Goal: Transaction & Acquisition: Subscribe to service/newsletter

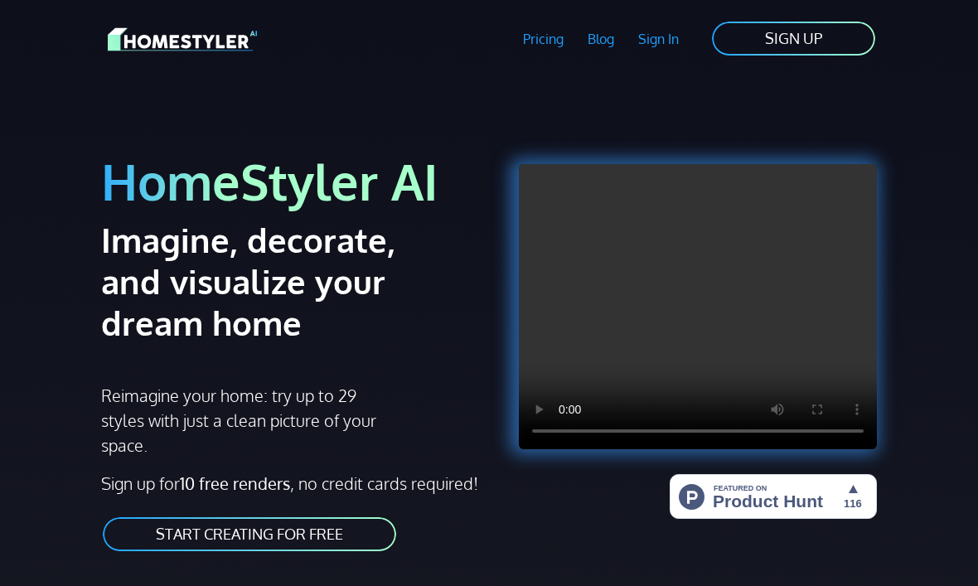
click at [548, 47] on link "Pricing" at bounding box center [543, 39] width 65 height 38
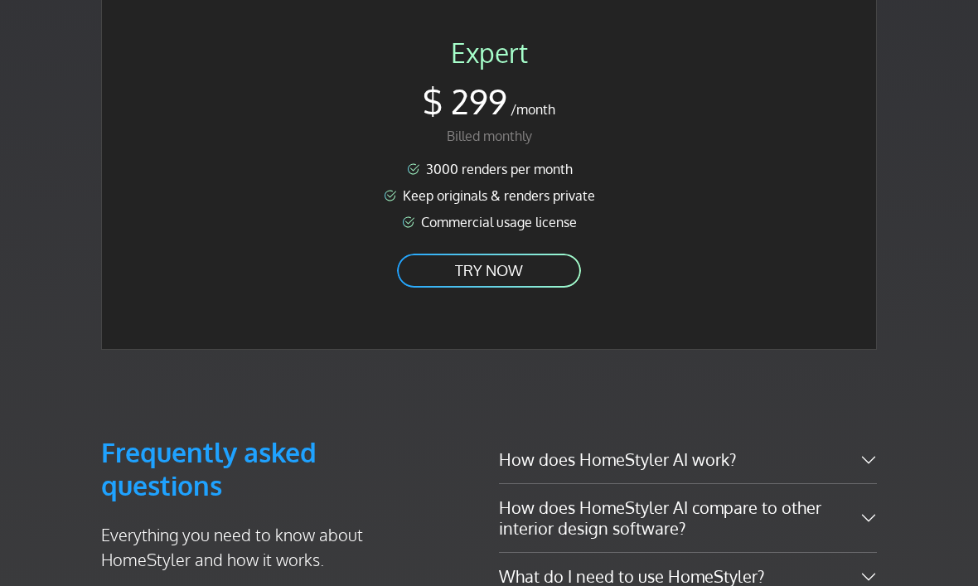
scroll to position [3166, 0]
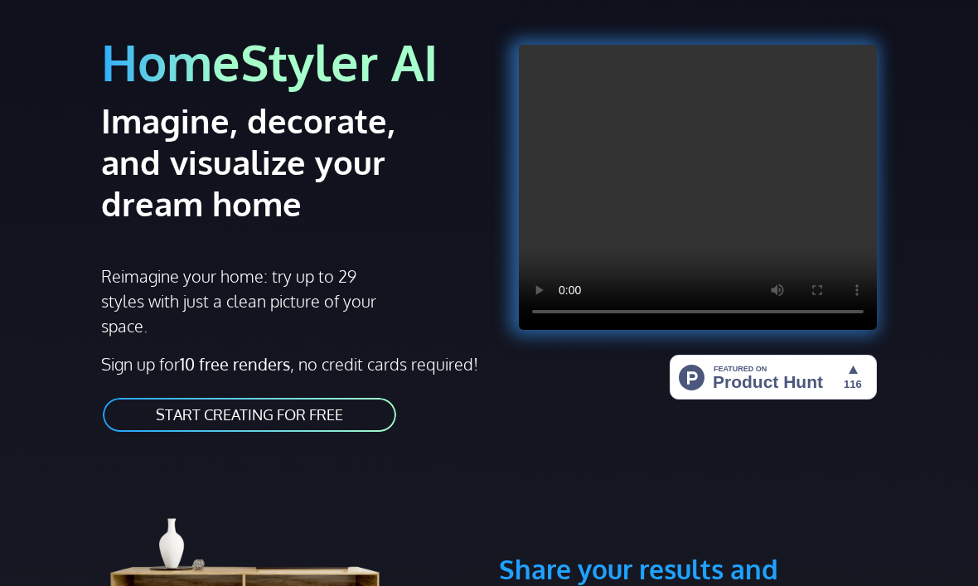
scroll to position [0, 0]
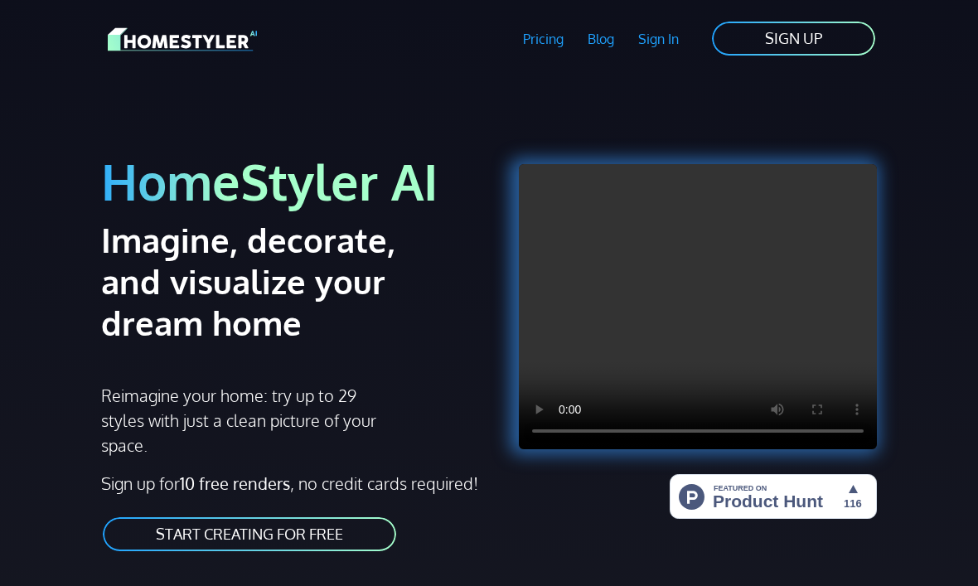
click at [223, 35] on img at bounding box center [182, 39] width 149 height 29
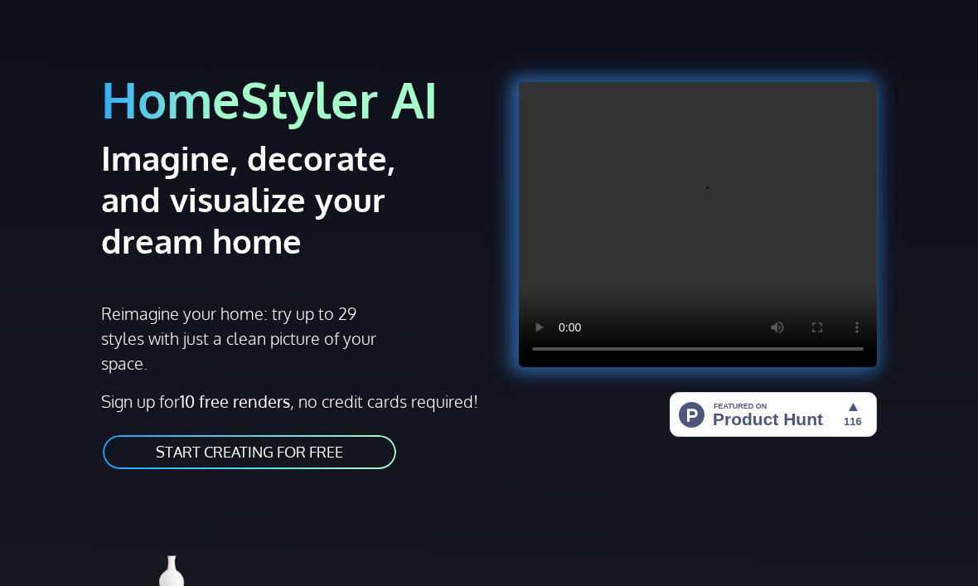
scroll to position [82, 0]
click at [290, 459] on link "START CREATING FOR FREE" at bounding box center [249, 452] width 297 height 37
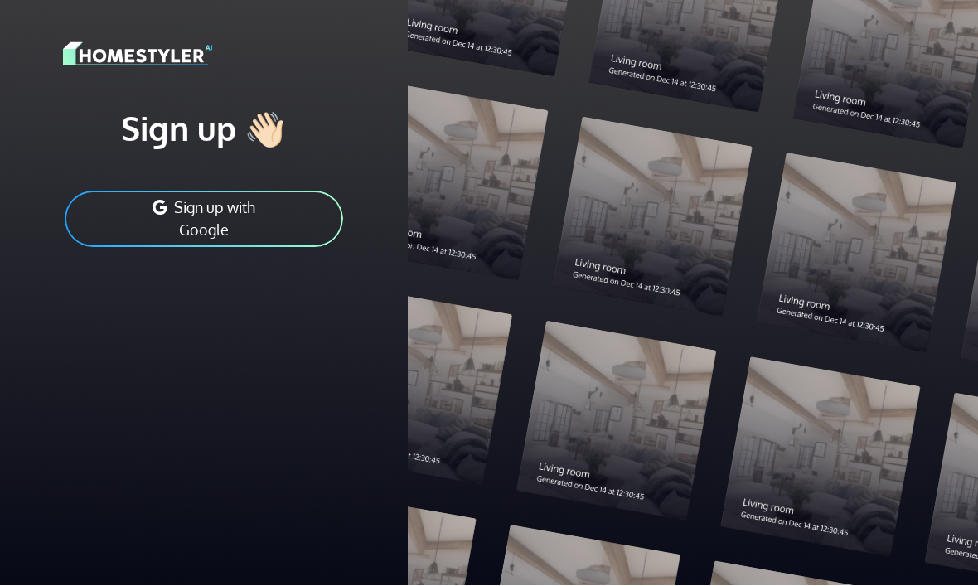
click at [244, 141] on h1 "Sign up 👋🏻" at bounding box center [204, 129] width 282 height 41
click at [273, 135] on h1 "Sign up 👋🏻" at bounding box center [204, 129] width 282 height 41
click at [203, 137] on h1 "Sign up 👋🏻" at bounding box center [204, 129] width 282 height 41
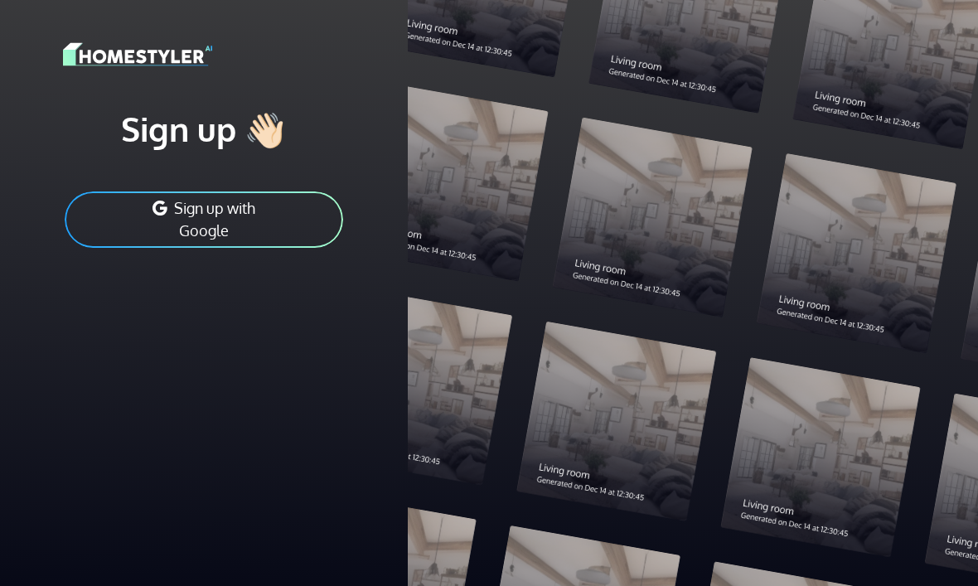
click at [199, 216] on button "Sign up with Google" at bounding box center [204, 220] width 282 height 60
